Goal: Task Accomplishment & Management: Manage account settings

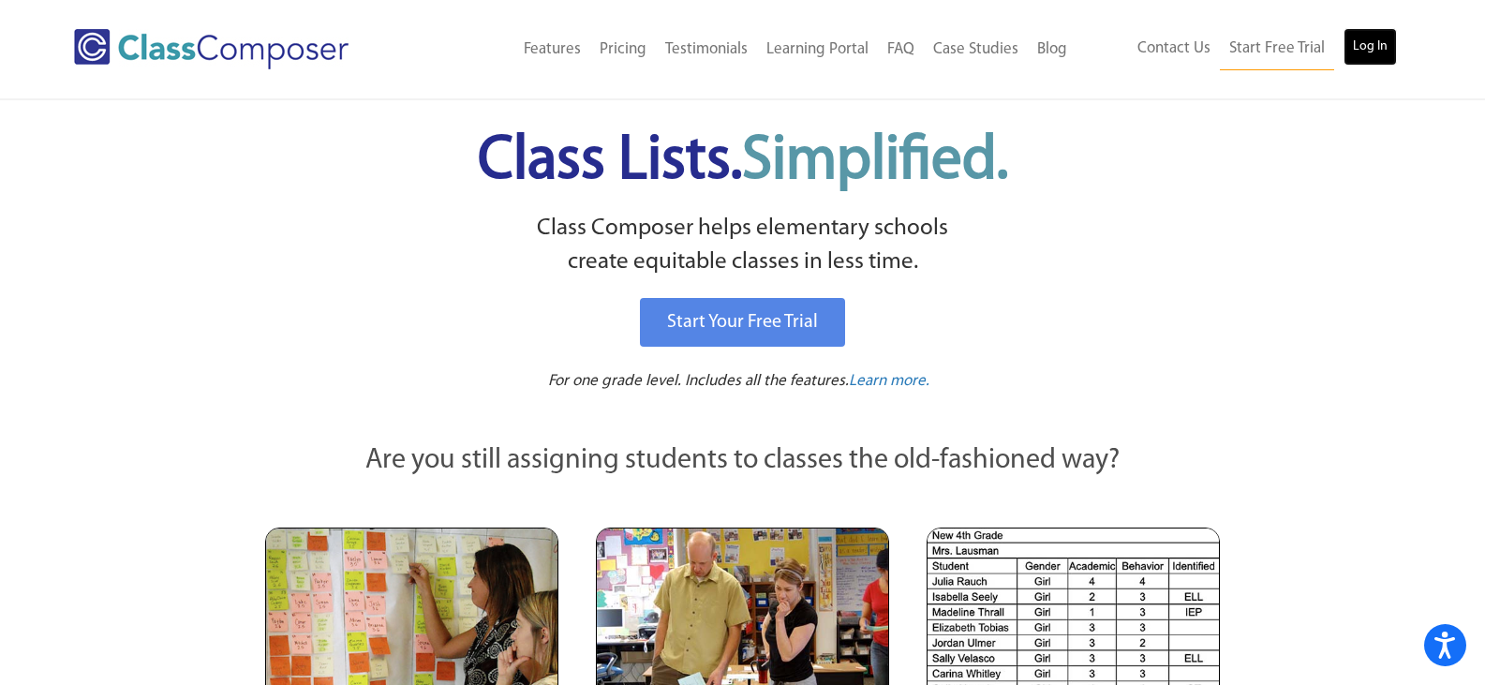
click at [1370, 56] on link "Log In" at bounding box center [1370, 46] width 53 height 37
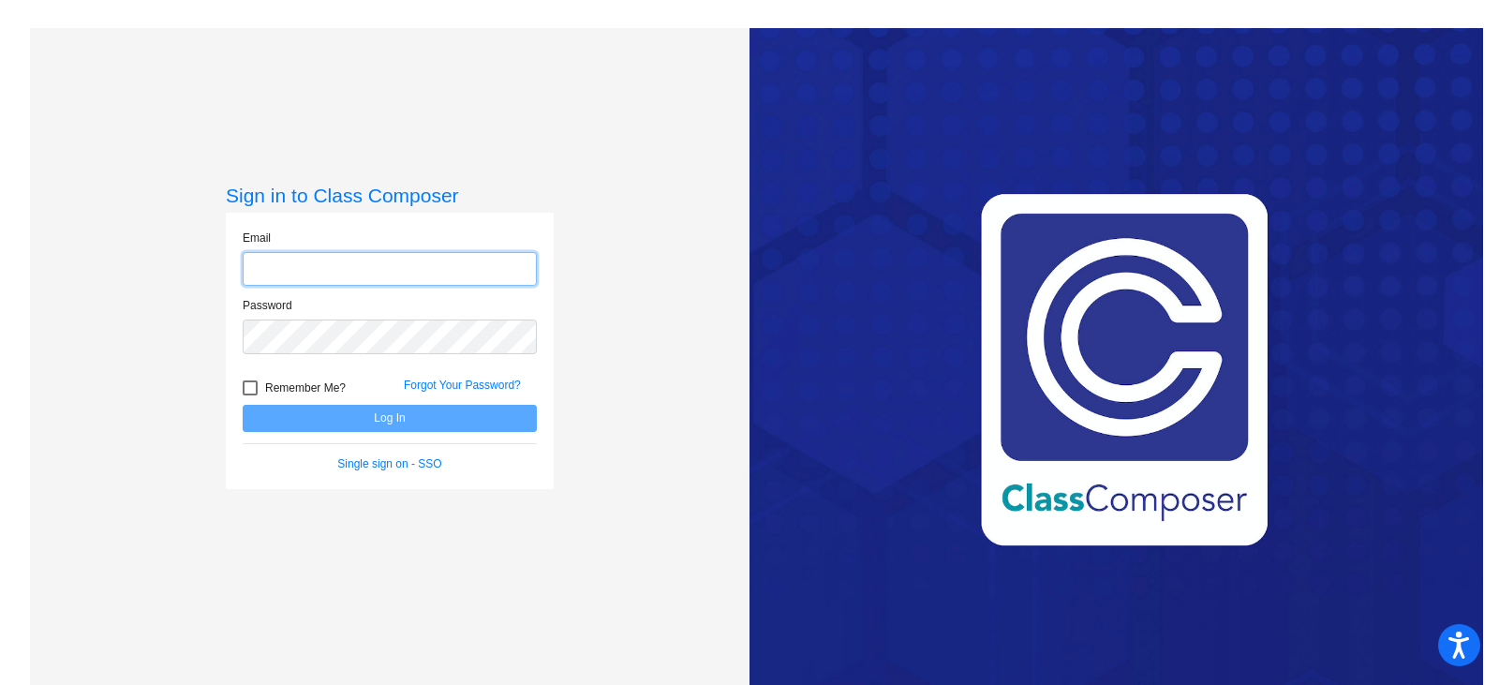
type input "[PERSON_NAME][EMAIL_ADDRESS][PERSON_NAME][DOMAIN_NAME]"
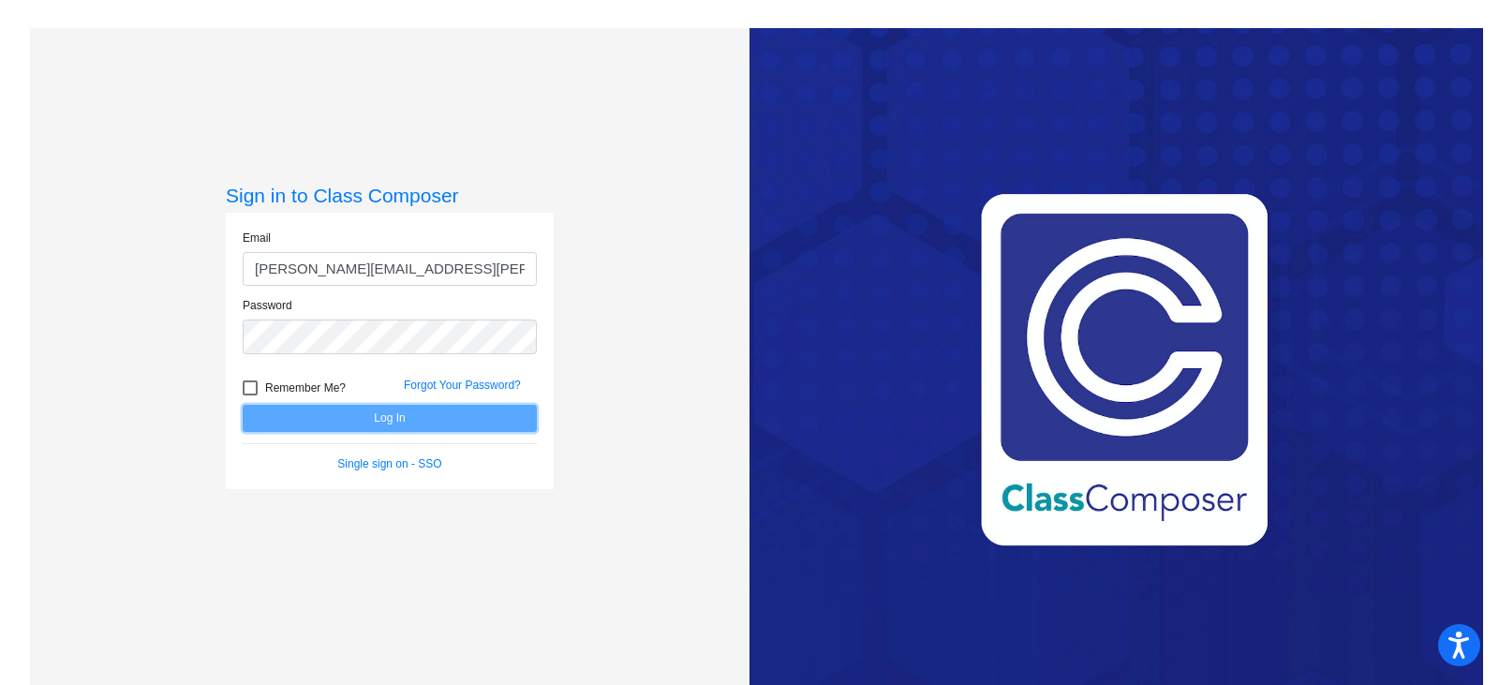
click at [331, 411] on button "Log In" at bounding box center [390, 418] width 294 height 27
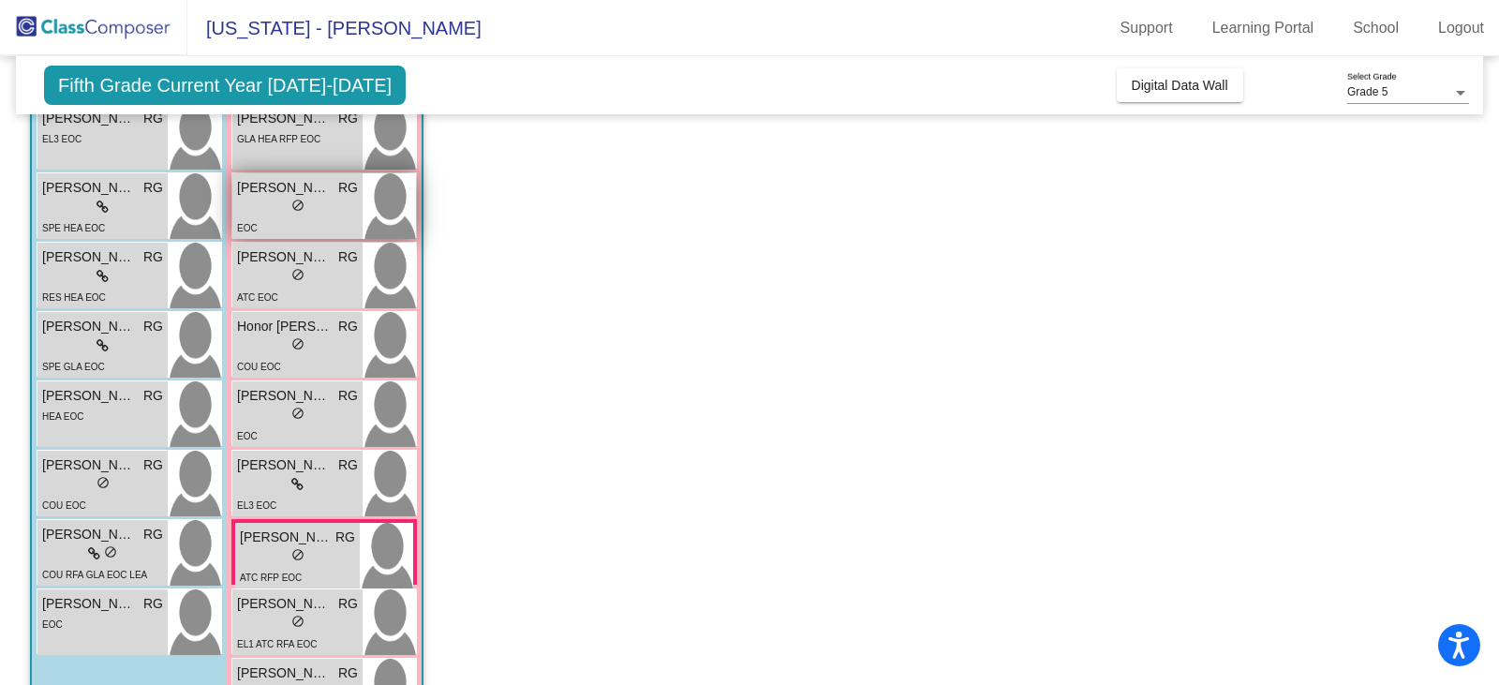
scroll to position [469, 0]
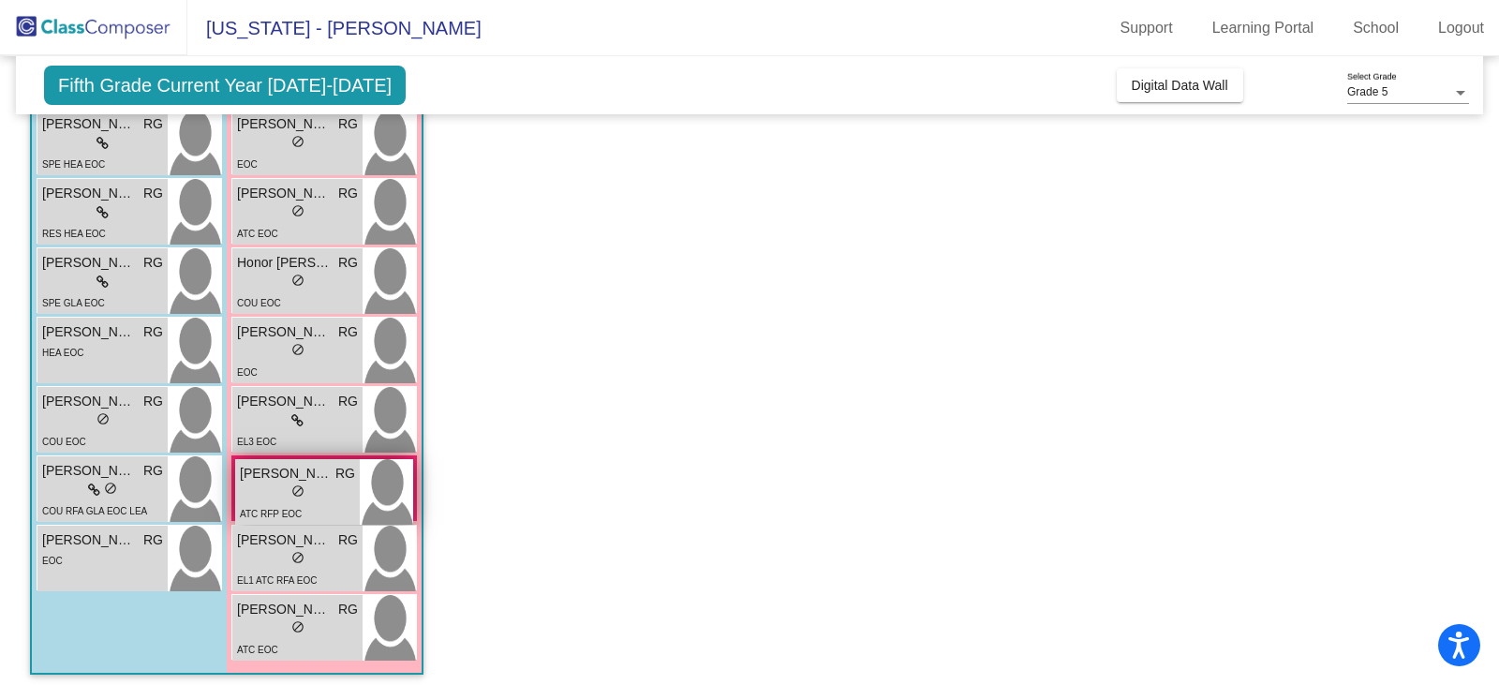
click at [303, 487] on span "do_not_disturb_alt" at bounding box center [297, 490] width 13 height 13
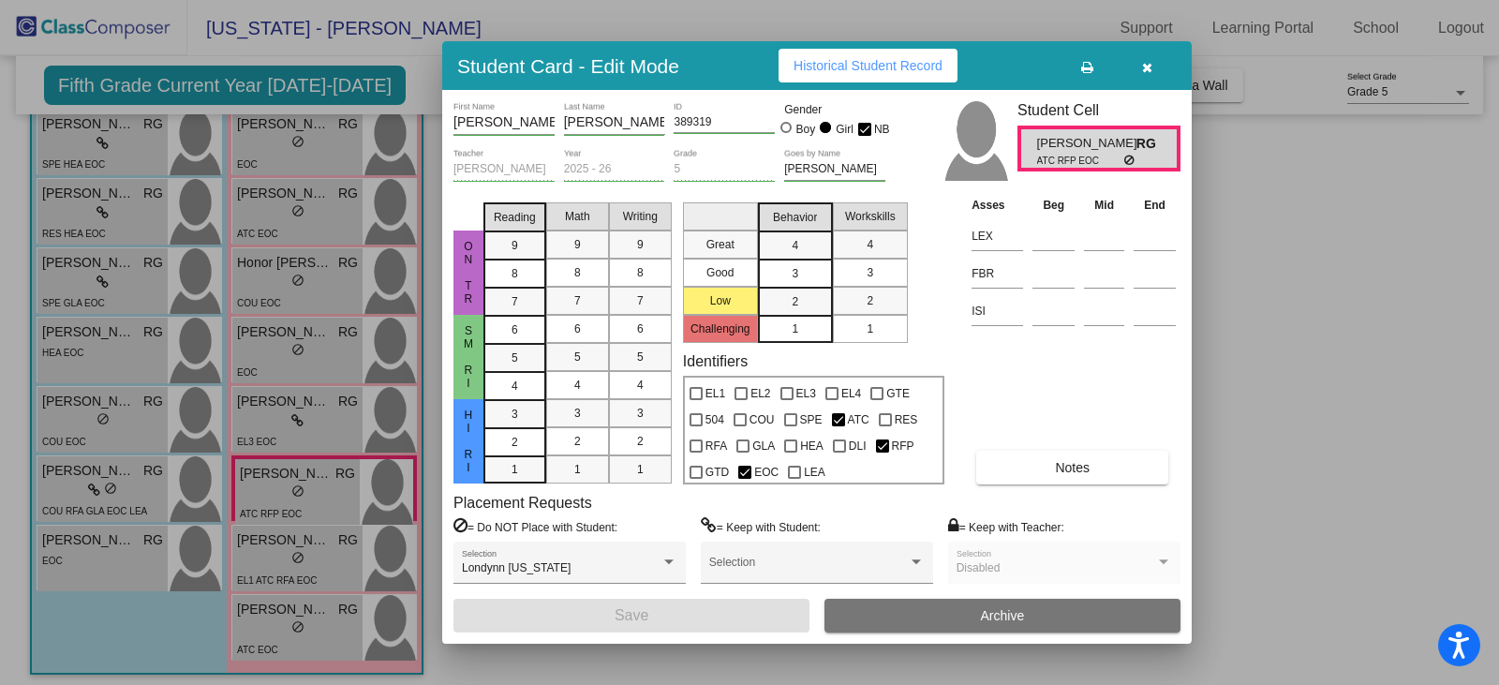
click at [1098, 473] on button "Notes" at bounding box center [1072, 468] width 192 height 34
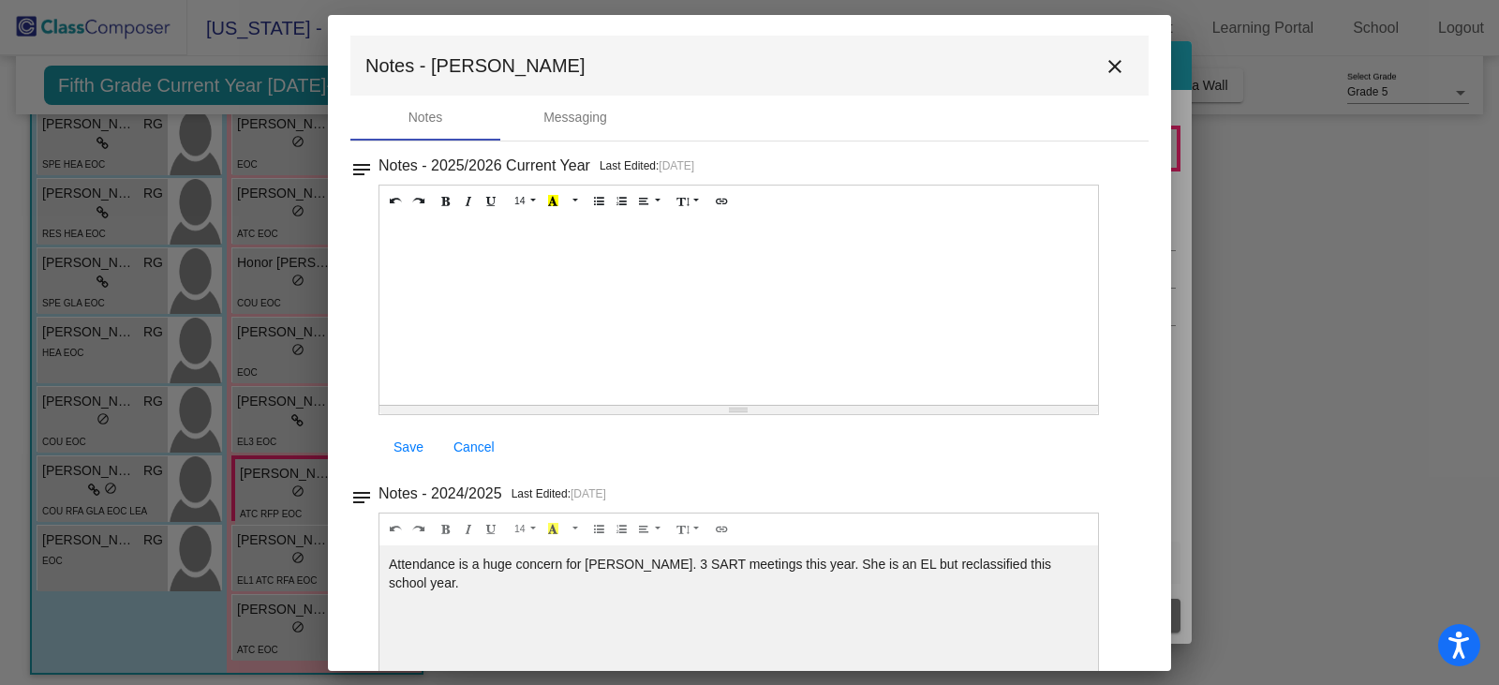
scroll to position [0, 0]
click at [1112, 83] on button "close" at bounding box center [1114, 67] width 37 height 37
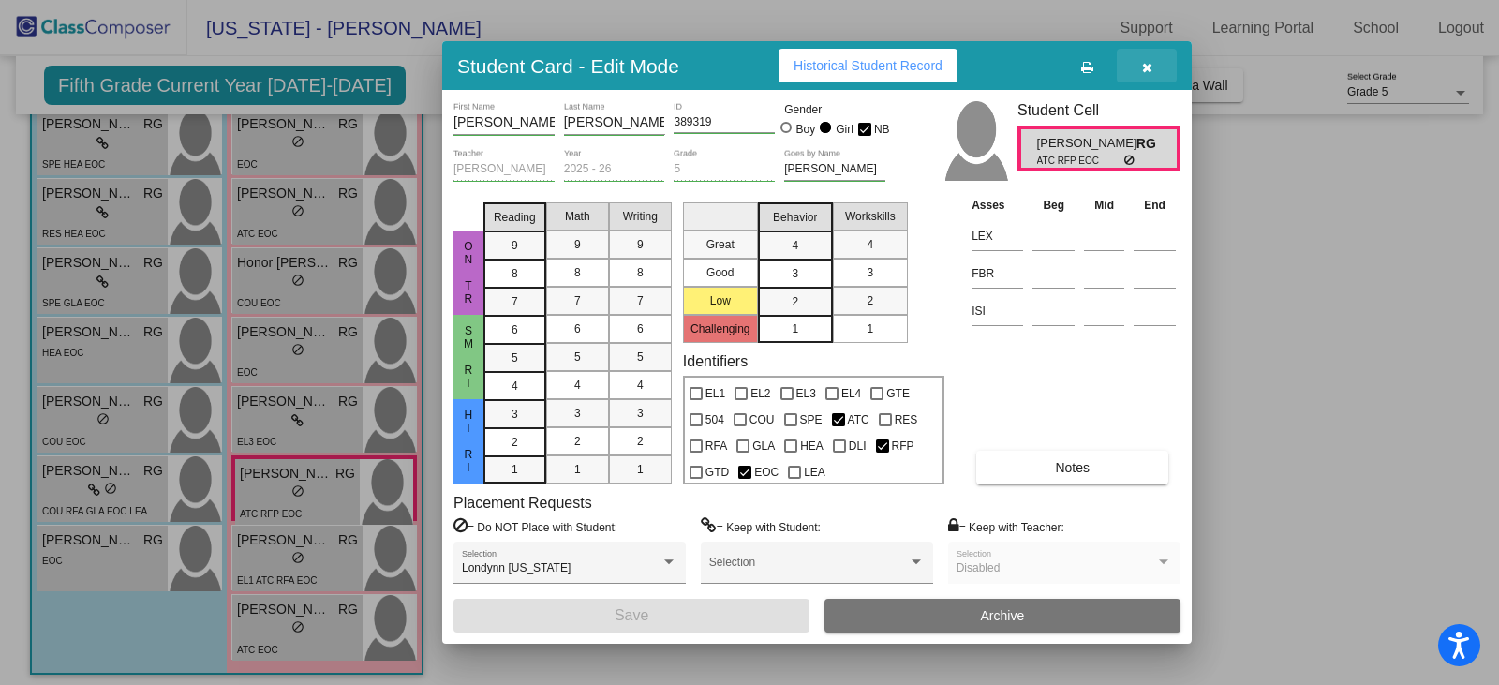
click at [1154, 67] on button "button" at bounding box center [1147, 66] width 60 height 34
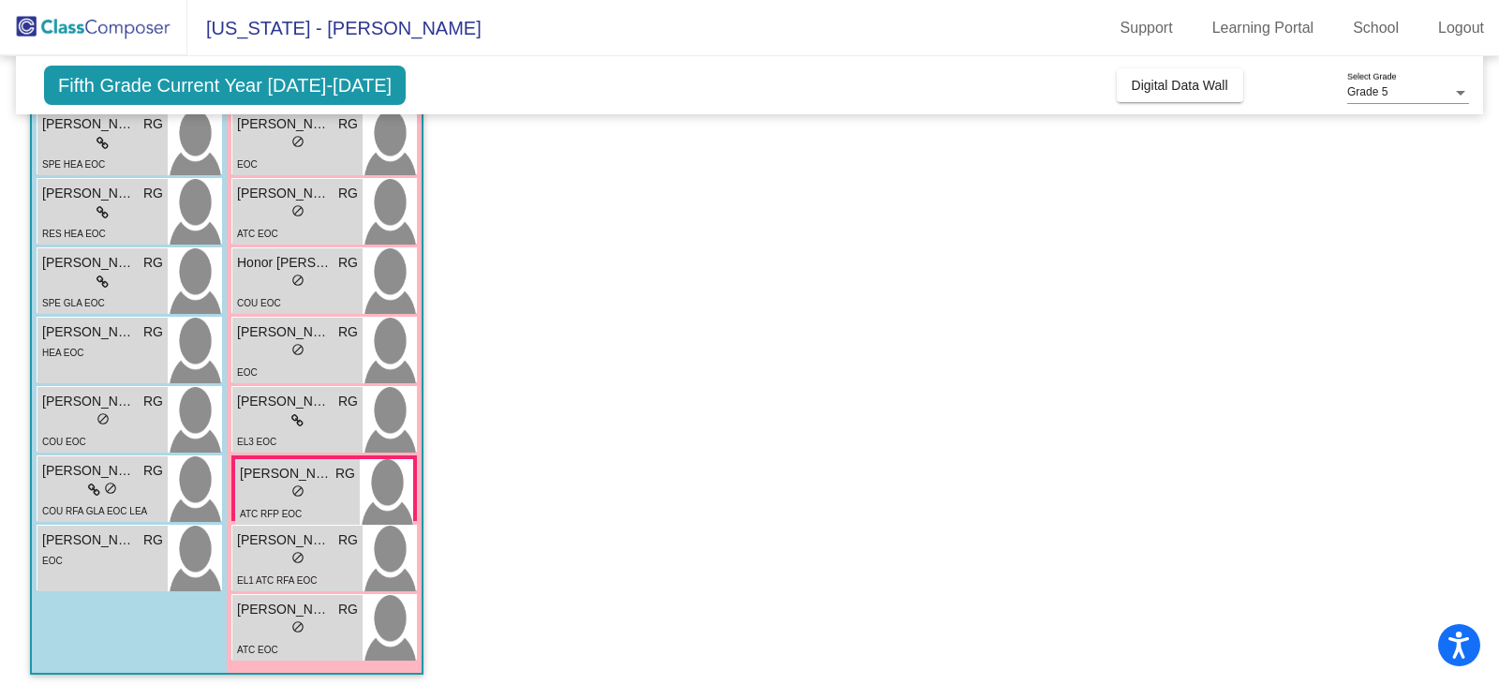
click at [593, 352] on app-classroom "Class 1 picture_as_pdf Roberto Garcia Add Student First Name Last Name Student …" at bounding box center [749, 202] width 1439 height 984
click at [378, 364] on img at bounding box center [389, 351] width 53 height 66
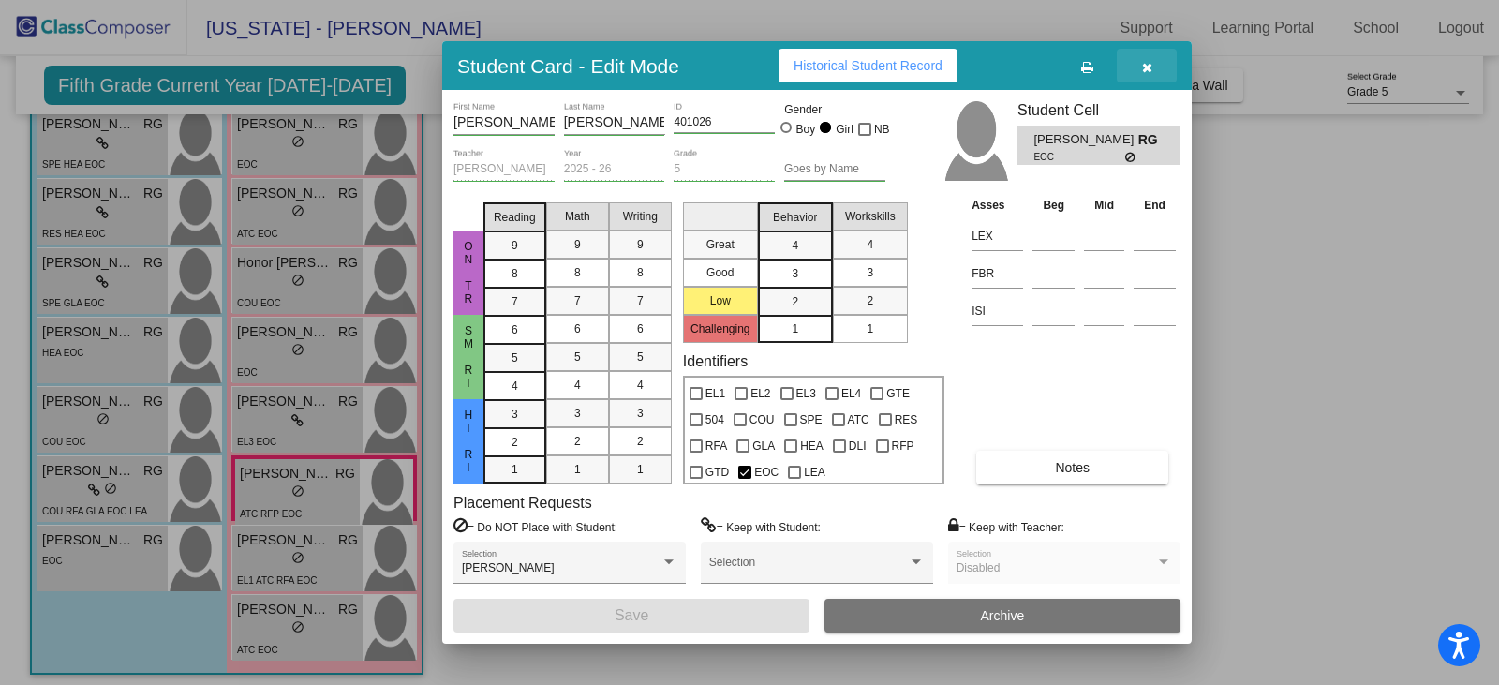
click at [1152, 71] on icon "button" at bounding box center [1147, 67] width 10 height 13
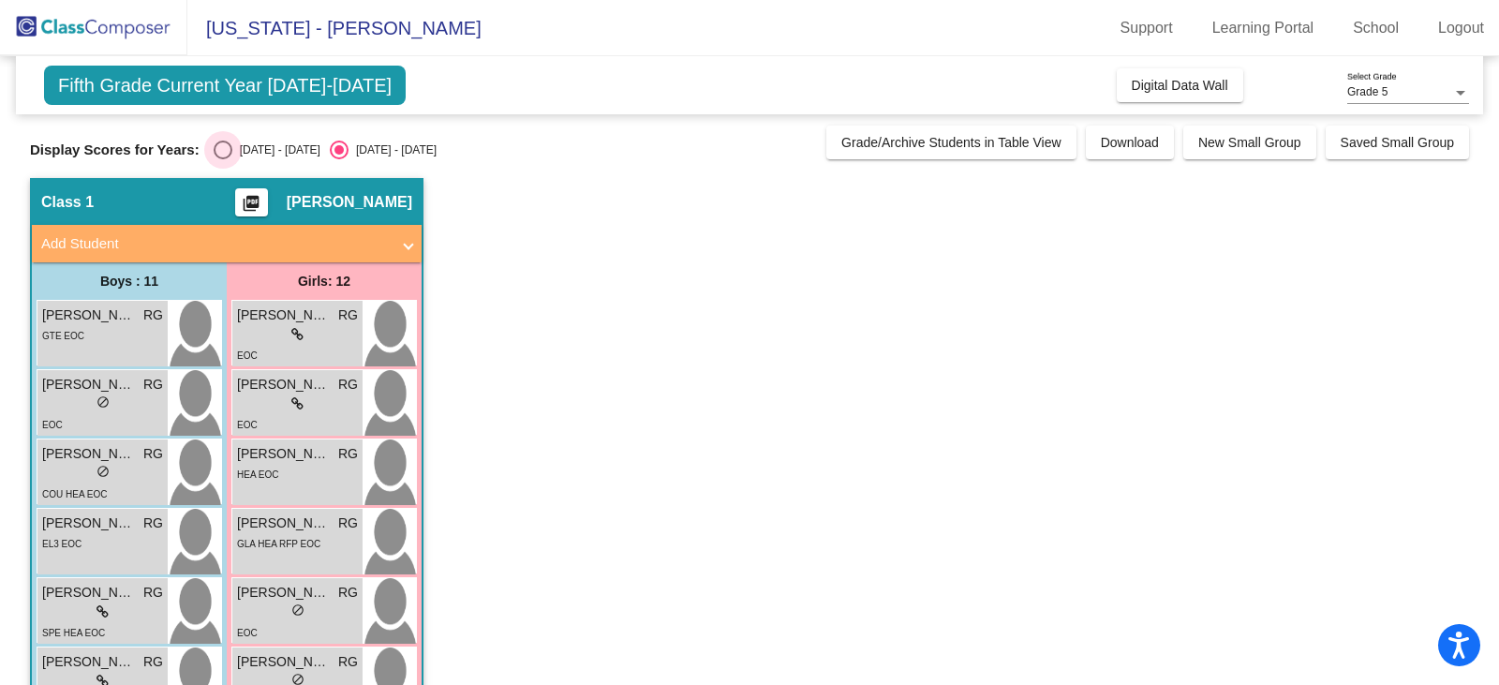
click at [224, 156] on div "Select an option" at bounding box center [223, 150] width 19 height 19
click at [223, 159] on input "2024 - 2025" at bounding box center [222, 159] width 1 height 1
radio input "true"
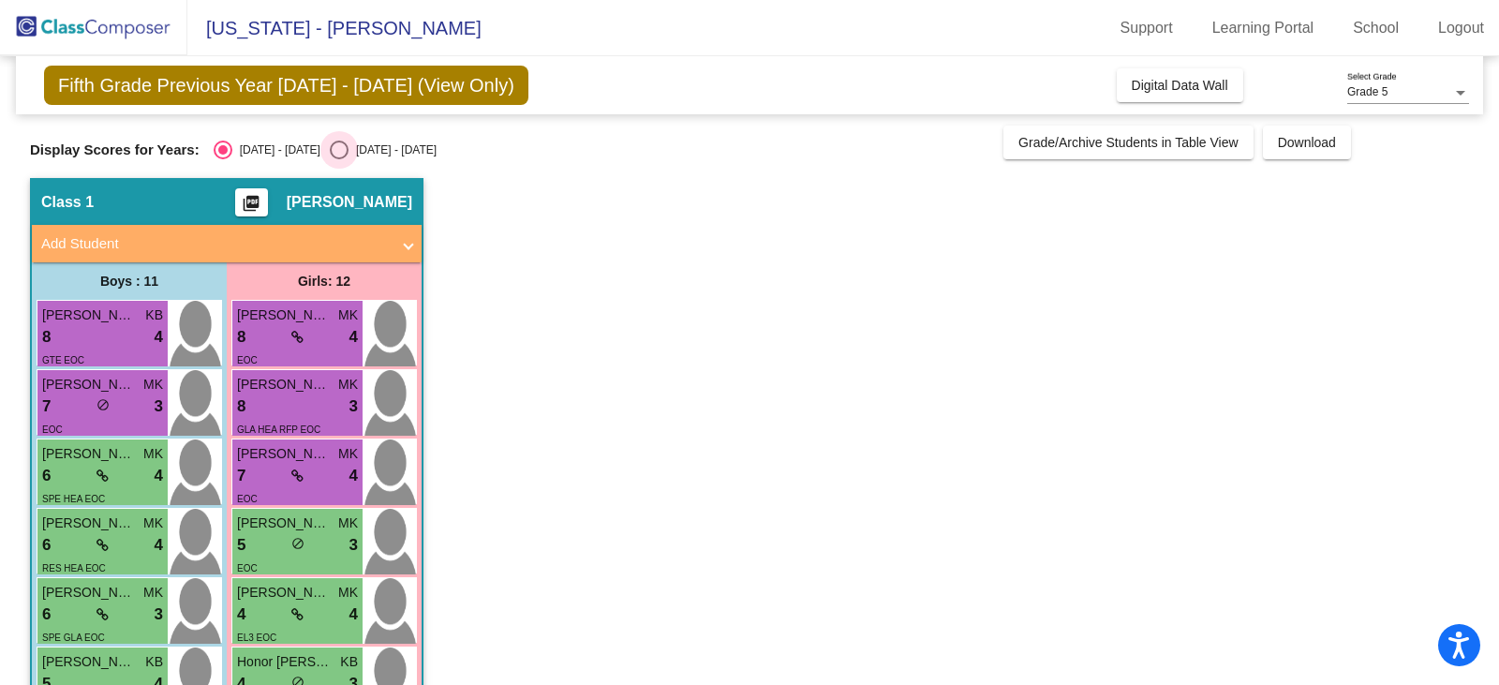
click at [330, 141] on div "Select an option" at bounding box center [339, 150] width 19 height 19
click at [338, 159] on input "2025 - 2026" at bounding box center [338, 159] width 1 height 1
radio input "true"
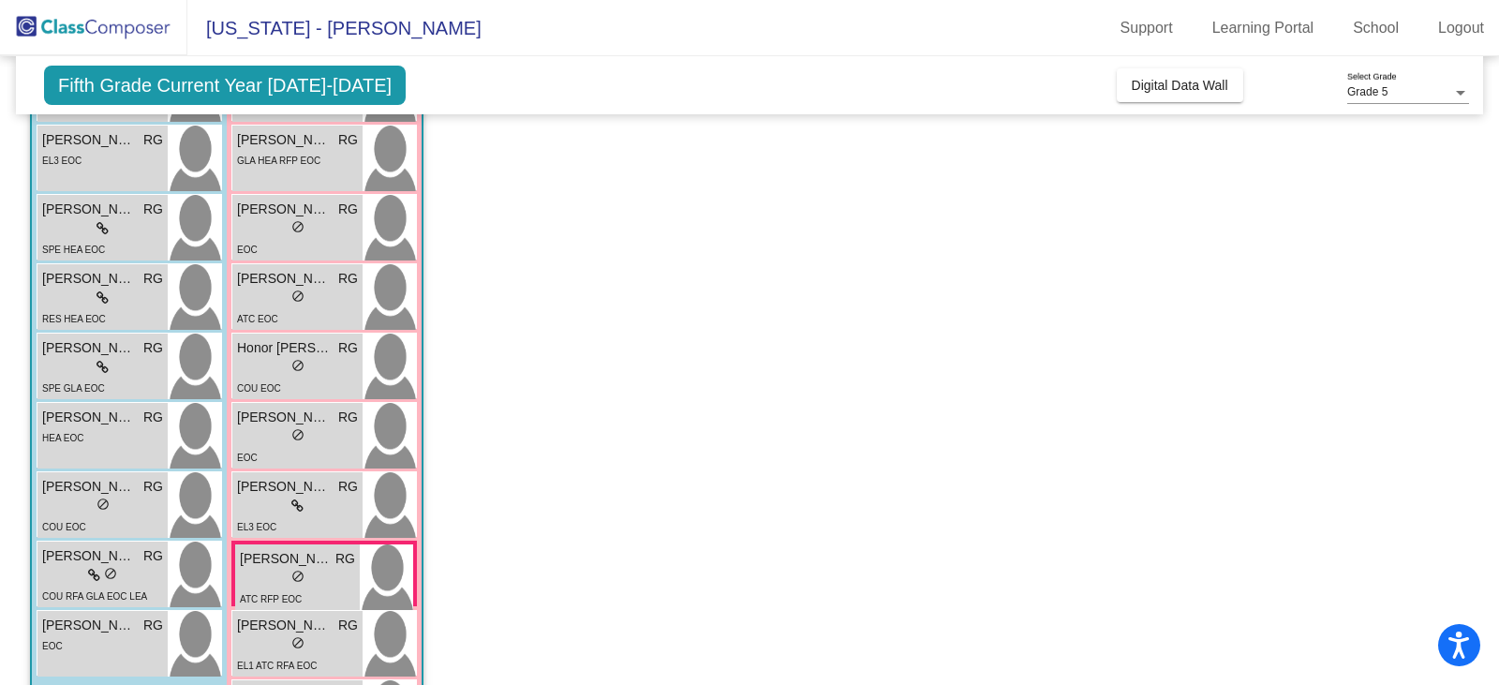
scroll to position [477, 0]
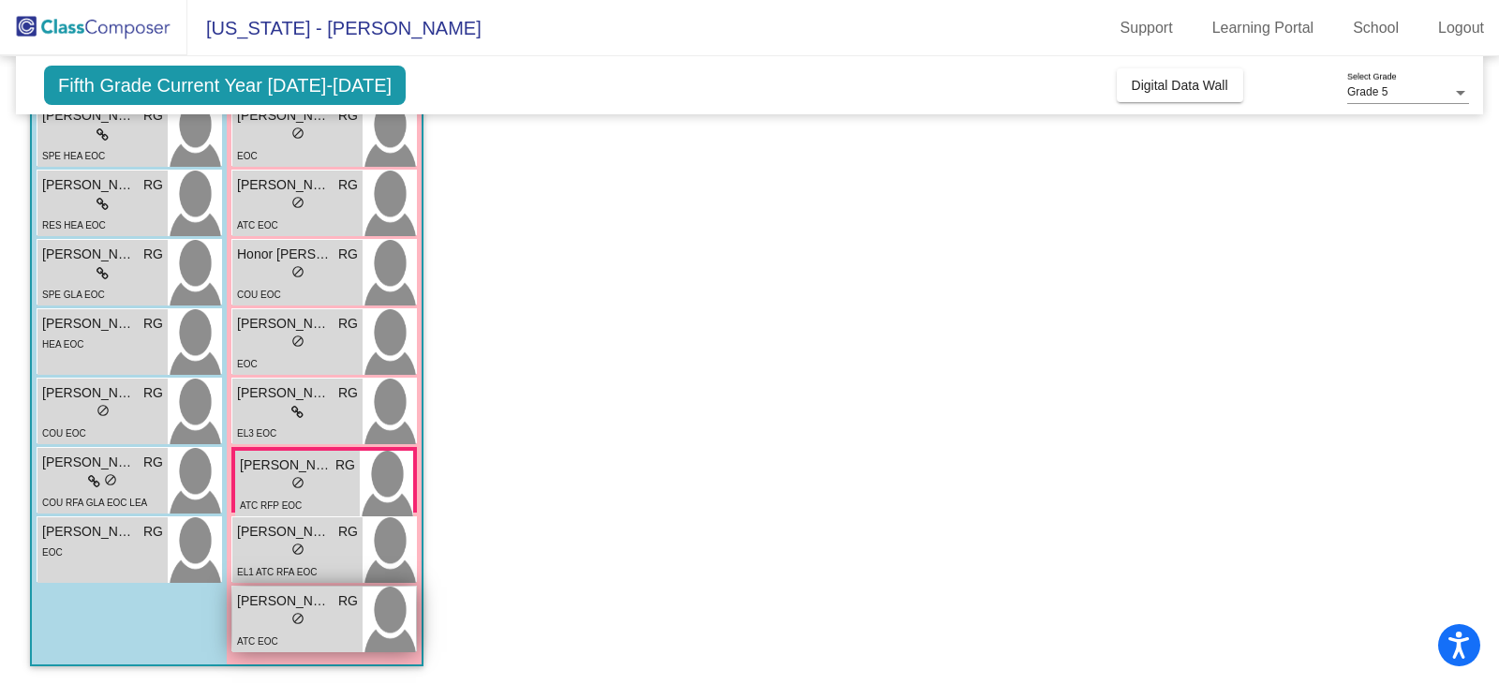
click at [281, 619] on div "lock do_not_disturb_alt" at bounding box center [297, 621] width 121 height 20
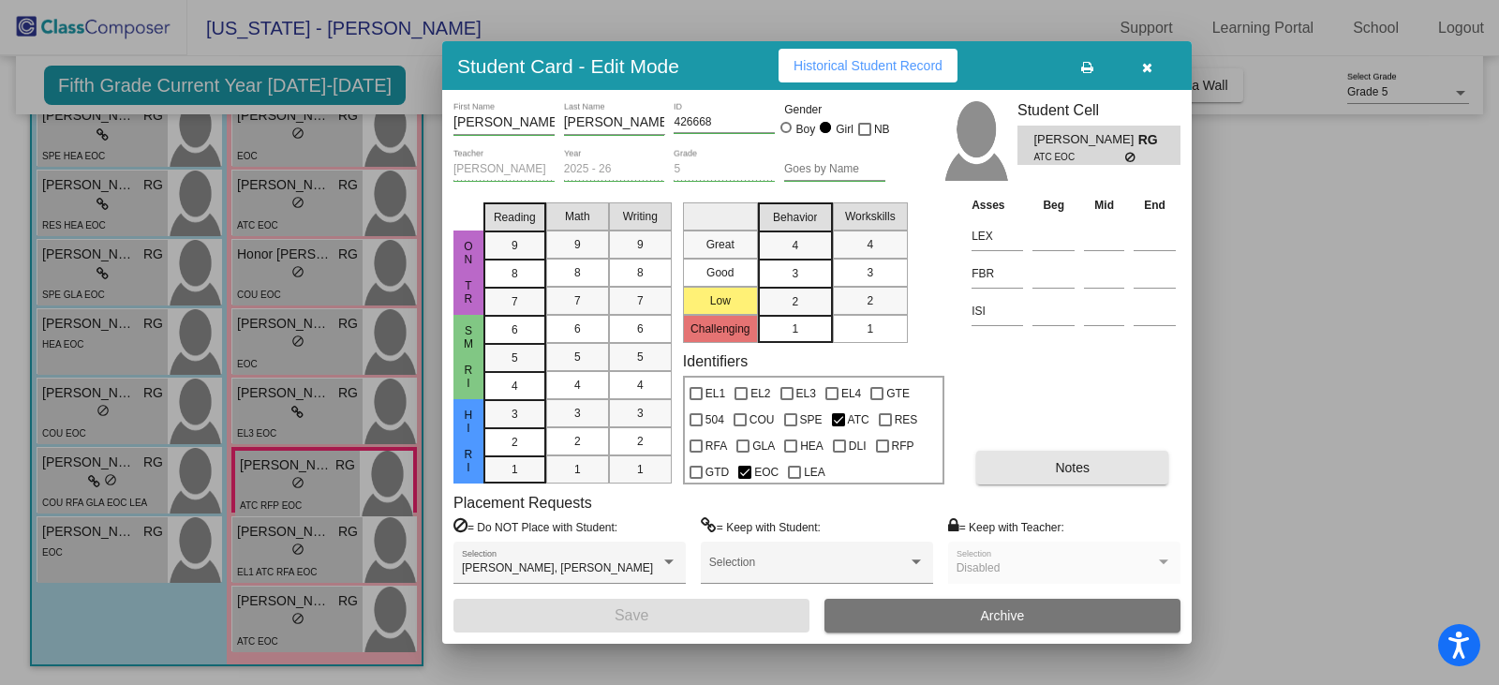
click at [1050, 479] on button "Notes" at bounding box center [1072, 468] width 192 height 34
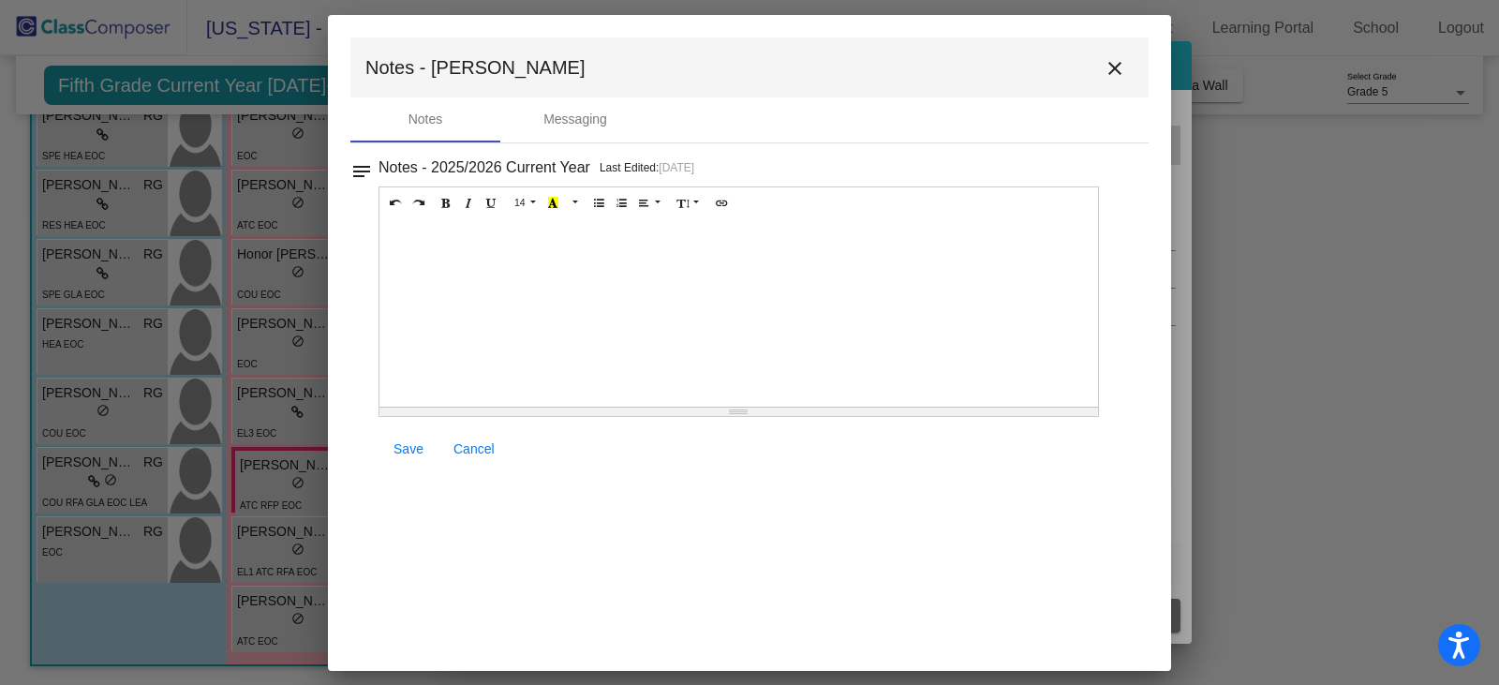
click at [1118, 61] on mat-icon "close" at bounding box center [1115, 68] width 22 height 22
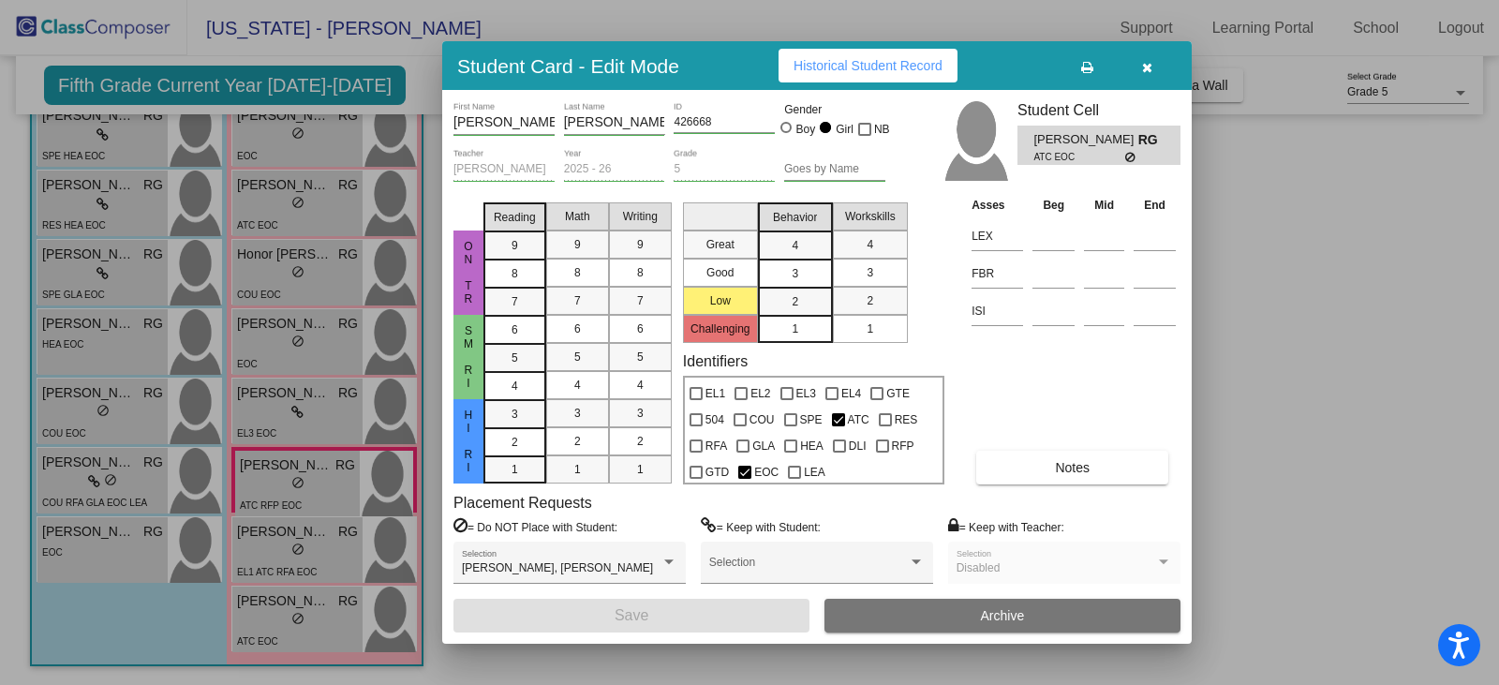
click at [1156, 59] on button "button" at bounding box center [1147, 66] width 60 height 34
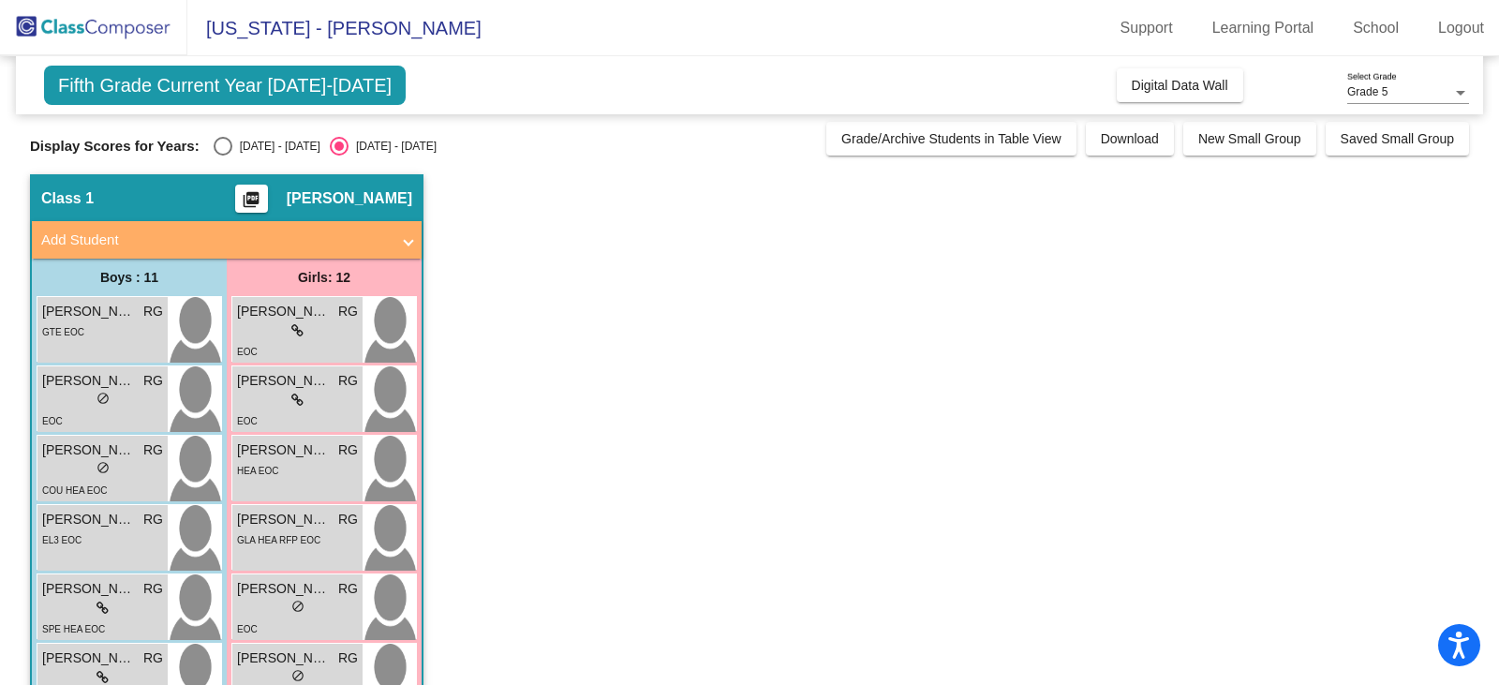
scroll to position [0, 0]
